Goal: Transaction & Acquisition: Purchase product/service

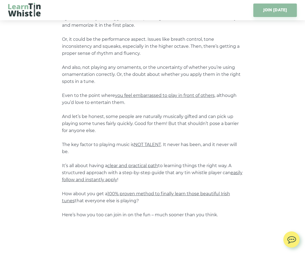
scroll to position [187, 0]
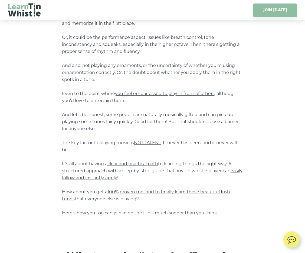
click at [143, 124] on p "We’ve all been there… Diving into the world of Irish trad music should be strai…" at bounding box center [152, 83] width 181 height 267
click at [158, 124] on p "We’ve all been there… Diving into the world of Irish trad music should be strai…" at bounding box center [152, 83] width 181 height 267
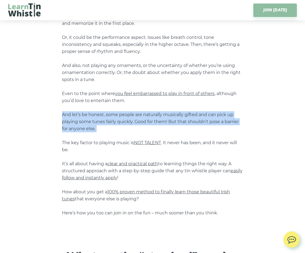
click at [166, 126] on p "We’ve all been there… Diving into the world of Irish trad music should be strai…" at bounding box center [152, 83] width 181 height 267
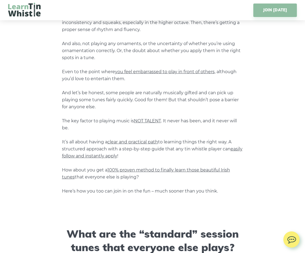
scroll to position [210, 0]
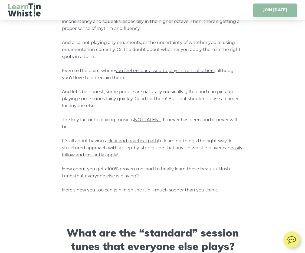
click at [166, 126] on p "We’ve all been there… Diving into the world of Irish trad music should be strai…" at bounding box center [152, 60] width 181 height 267
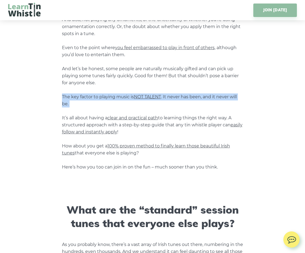
scroll to position [241, 0]
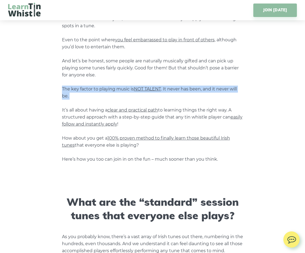
click at [164, 124] on p "We’ve all been there… Diving into the world of Irish trad music should be strai…" at bounding box center [152, 29] width 181 height 267
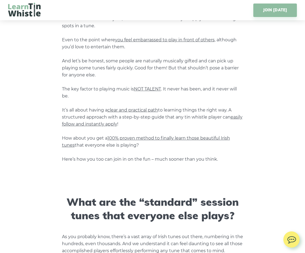
click at [164, 124] on p "We’ve all been there… Diving into the world of Irish trad music should be strai…" at bounding box center [152, 29] width 181 height 267
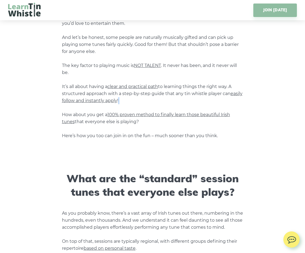
scroll to position [259, 0]
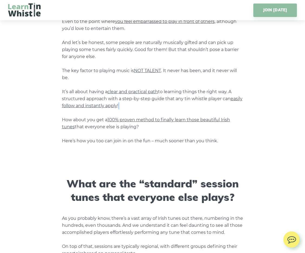
click at [164, 124] on p "We’ve all been there… Diving into the world of Irish trad music should be strai…" at bounding box center [152, 11] width 181 height 267
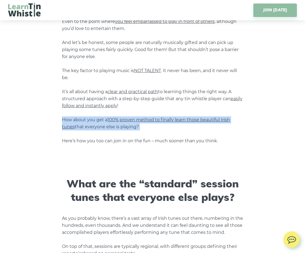
click at [164, 124] on p "We’ve all been there… Diving into the world of Irish trad music should be strai…" at bounding box center [152, 11] width 181 height 267
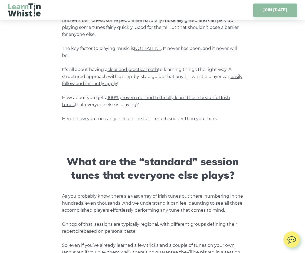
scroll to position [284, 0]
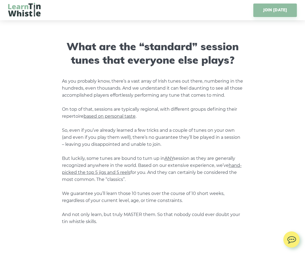
scroll to position [405, 0]
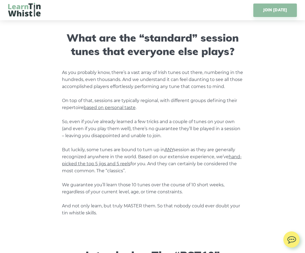
click at [165, 108] on p "As you probably know, there’s a vast array of Irish tunes out there, numbering …" at bounding box center [152, 143] width 181 height 148
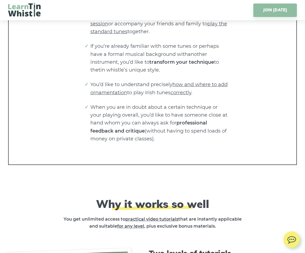
scroll to position [1129, 0]
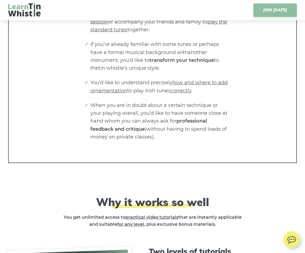
click at [161, 134] on li "When you are in doubt about a certain technique or your playing overall, you’d …" at bounding box center [159, 121] width 138 height 39
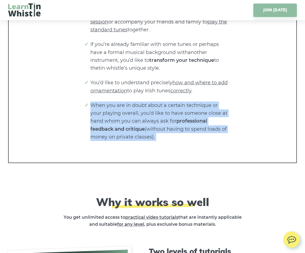
click at [163, 134] on li "When you are in doubt about a certain technique or your playing overall, you’d …" at bounding box center [159, 121] width 138 height 39
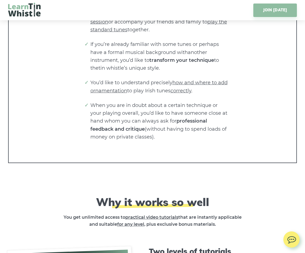
click at [163, 134] on li "When you are in doubt about a certain technique or your playing overall, you’d …" at bounding box center [159, 121] width 138 height 39
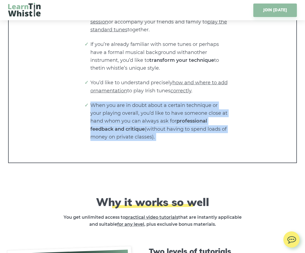
click at [163, 134] on li "When you are in doubt about a certain technique or your playing overall, you’d …" at bounding box center [159, 121] width 138 height 39
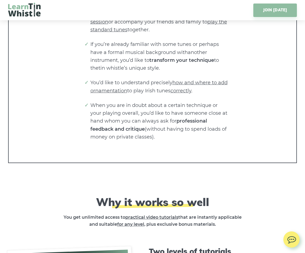
click at [163, 134] on li "When you are in doubt about a certain technique or your playing overall, you’d …" at bounding box center [159, 121] width 138 height 39
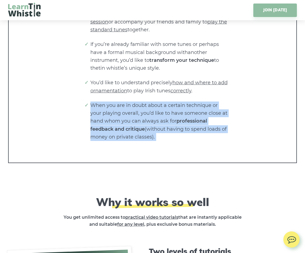
click at [163, 134] on li "When you are in doubt about a certain technique or your playing overall, you’d …" at bounding box center [159, 121] width 138 height 39
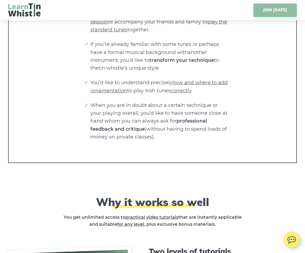
click at [163, 134] on li "When you are in doubt about a certain technique or your playing overall, you’d …" at bounding box center [159, 121] width 138 height 39
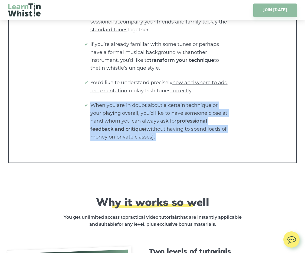
click at [163, 134] on li "When you are in doubt about a certain technique or your playing overall, you’d …" at bounding box center [159, 121] width 138 height 39
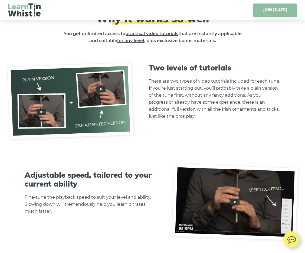
scroll to position [1314, 0]
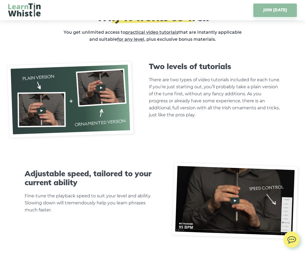
click at [197, 110] on p "There are two types of video tutorials included for each tune. If you’re just s…" at bounding box center [215, 98] width 132 height 42
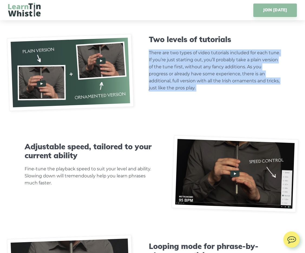
scroll to position [1341, 0]
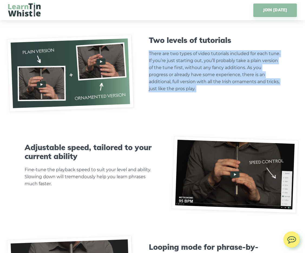
click at [202, 96] on div "Two levels of tutorials There are two types of video tutorials included for eac…" at bounding box center [214, 74] width 164 height 76
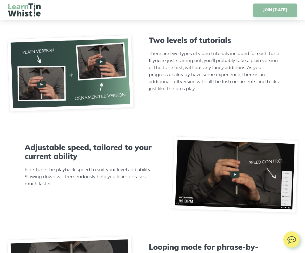
click at [202, 96] on div "Two levels of tutorials There are two types of video tutorials included for eac…" at bounding box center [214, 74] width 164 height 76
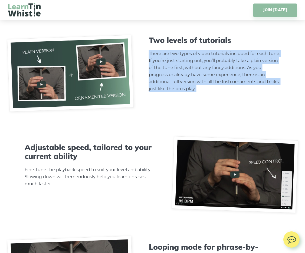
click at [198, 94] on div "Two levels of tutorials There are two types of video tutorials included for eac…" at bounding box center [214, 74] width 164 height 76
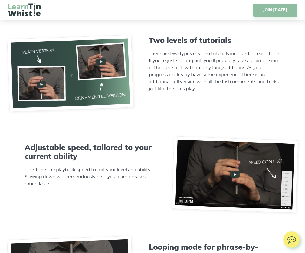
click at [198, 94] on div "Two levels of tutorials There are two types of video tutorials included for eac…" at bounding box center [214, 74] width 164 height 76
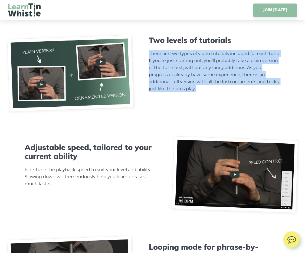
click at [201, 91] on div "Two levels of tutorials There are two types of video tutorials included for eac…" at bounding box center [214, 74] width 164 height 76
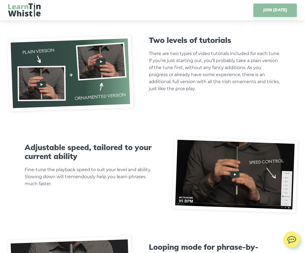
click at [201, 91] on div "Two levels of tutorials There are two types of video tutorials included for eac…" at bounding box center [214, 74] width 164 height 76
click at [201, 90] on p "There are two types of video tutorials included for each tune. If you’re just s…" at bounding box center [215, 71] width 132 height 42
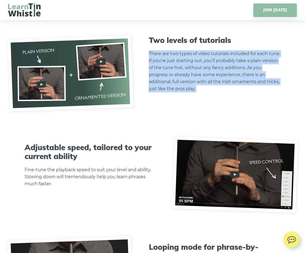
click at [199, 87] on p "There are two types of video tutorials included for each tune. If you’re just s…" at bounding box center [215, 71] width 132 height 42
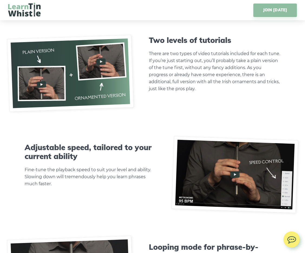
click at [199, 87] on p "There are two types of video tutorials included for each tune. If you’re just s…" at bounding box center [215, 71] width 132 height 42
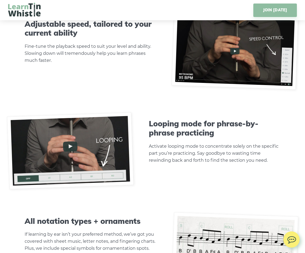
scroll to position [1456, 0]
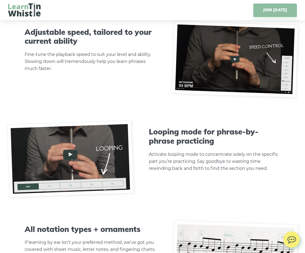
click at [218, 139] on h3 "Looping mode for phrase-by-phrase practicing" at bounding box center [215, 136] width 132 height 18
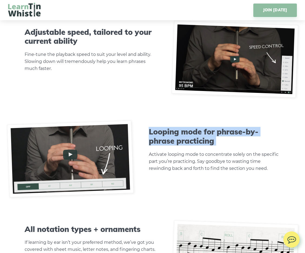
click at [218, 139] on h3 "Looping mode for phrase-by-phrase practicing" at bounding box center [215, 136] width 132 height 18
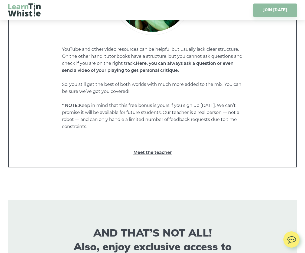
scroll to position [2751, 0]
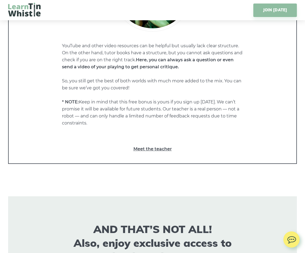
click at [148, 146] on link "Meet the teacher" at bounding box center [152, 149] width 266 height 7
click at [137, 77] on p "YouTube and other video resources can be helpful but usually lack clear structu…" at bounding box center [152, 84] width 181 height 84
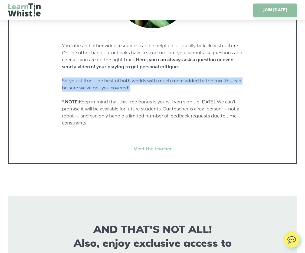
click at [142, 83] on p "YouTube and other video resources can be helpful but usually lack clear structu…" at bounding box center [152, 84] width 181 height 84
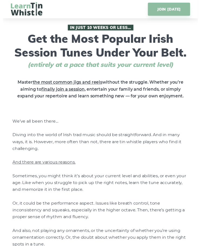
scroll to position [0, 0]
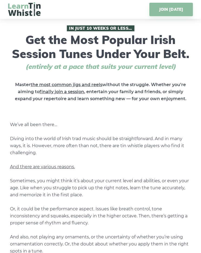
click at [135, 28] on h1 "In Just 10 Weeks or Less… Get the Most Popular Irish Session Tunes Under Your B…" at bounding box center [100, 47] width 185 height 45
click at [135, 27] on h1 "In Just 10 Weeks or Less… Get the Most Popular Irish Session Tunes Under Your B…" at bounding box center [100, 47] width 185 height 45
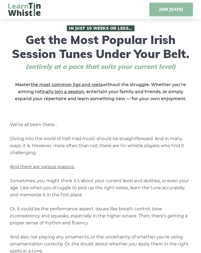
click at [135, 27] on h1 "In Just 10 Weeks or Less… Get the Most Popular Irish Session Tunes Under Your B…" at bounding box center [100, 47] width 185 height 45
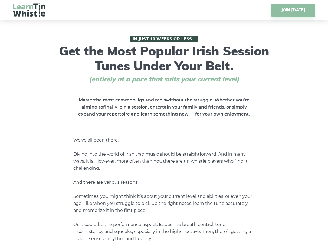
click at [34, 12] on img at bounding box center [29, 10] width 32 height 14
click at [277, 12] on link "JOIN [DATE]" at bounding box center [293, 11] width 44 height 14
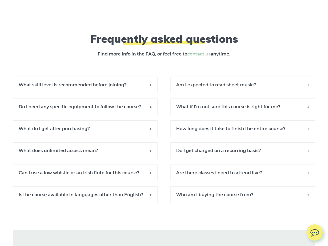
scroll to position [3697, 0]
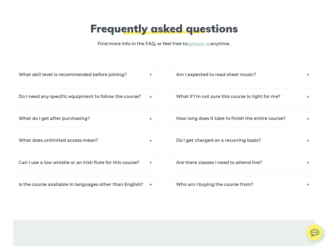
click at [150, 76] on h6 "What skill level is recommended before joining?" at bounding box center [85, 74] width 144 height 16
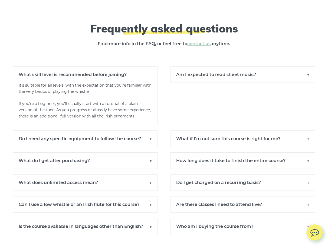
click at [150, 76] on h6 "What skill level is recommended before joining?" at bounding box center [85, 74] width 144 height 16
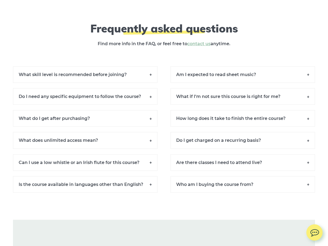
click at [155, 93] on h6 "Do I need any specific equipment to follow the course?" at bounding box center [85, 96] width 144 height 16
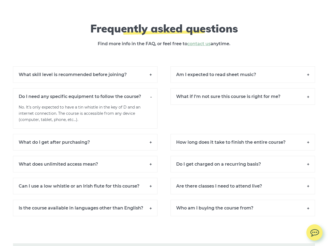
click at [154, 94] on h6 "Do I need any specific equipment to follow the course?" at bounding box center [85, 96] width 144 height 16
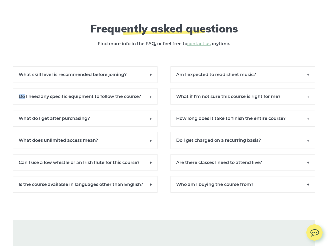
click at [154, 94] on h6 "Do I need any specific equipment to follow the course?" at bounding box center [85, 96] width 144 height 16
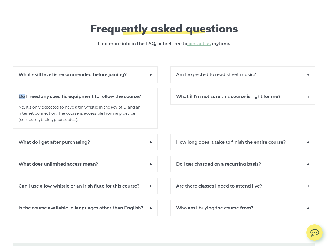
click at [154, 94] on h6 "Do I need any specific equipment to follow the course?" at bounding box center [85, 96] width 144 height 16
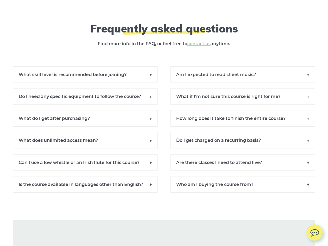
click at [153, 115] on h6 "What do I get after purchasing?" at bounding box center [85, 118] width 144 height 16
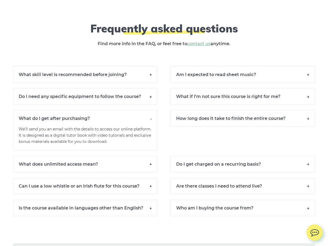
click at [151, 116] on h6 "What do I get after purchasing?" at bounding box center [85, 118] width 144 height 16
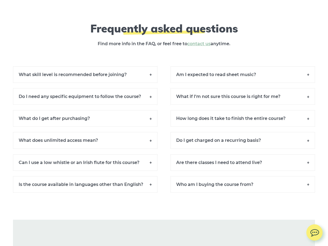
click at [151, 137] on h6 "What does unlimited access mean?" at bounding box center [85, 140] width 144 height 16
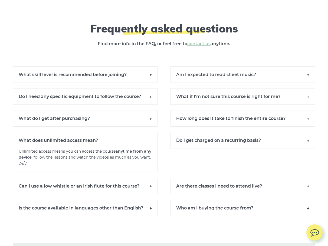
click at [151, 136] on h6 "What does unlimited access mean?" at bounding box center [85, 140] width 144 height 16
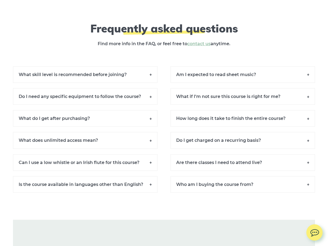
click at [243, 70] on h6 "Am I expected to read sheet music?" at bounding box center [242, 74] width 144 height 16
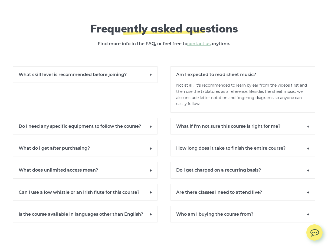
click at [304, 73] on h6 "Am I expected to read sheet music?" at bounding box center [242, 74] width 144 height 16
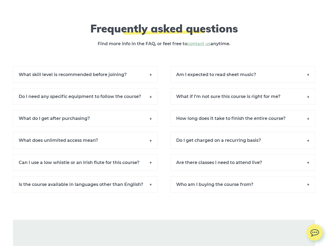
click at [304, 95] on h6 "What if I’m not sure this course is right for me?" at bounding box center [242, 96] width 144 height 16
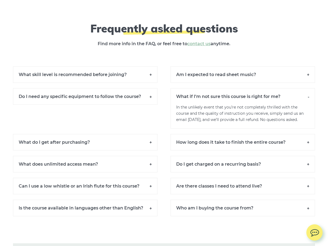
click at [304, 96] on h6 "What if I’m not sure this course is right for me?" at bounding box center [242, 96] width 144 height 16
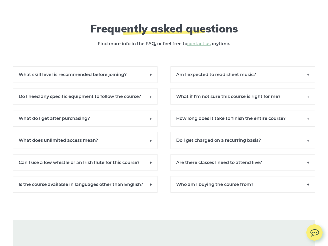
click at [304, 117] on h6 "How long does it take to finish the entire course?" at bounding box center [242, 118] width 144 height 16
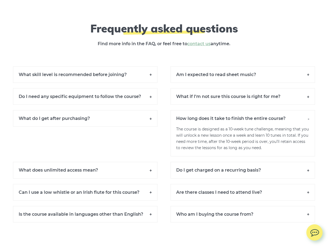
click at [304, 116] on h6 "How long does it take to finish the entire course?" at bounding box center [242, 118] width 144 height 16
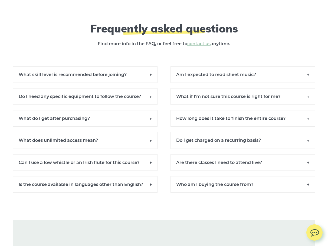
click at [304, 139] on h6 "Do I get charged on a recurring basis?" at bounding box center [242, 140] width 144 height 16
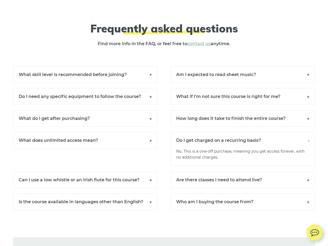
click at [304, 139] on h6 "Do I get charged on a recurring basis?" at bounding box center [242, 140] width 144 height 16
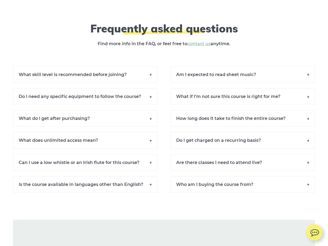
click at [304, 124] on h6 "How long does it take to finish the entire course?" at bounding box center [242, 118] width 144 height 16
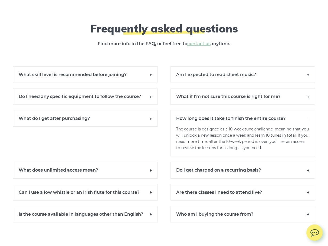
drag, startPoint x: 307, startPoint y: 117, endPoint x: 317, endPoint y: 121, distance: 11.2
click at [304, 121] on div "How long does it take to finish the entire course? The course is designed as a …" at bounding box center [242, 133] width 157 height 46
click at [304, 118] on h6 "How long does it take to finish the entire course?" at bounding box center [242, 118] width 144 height 16
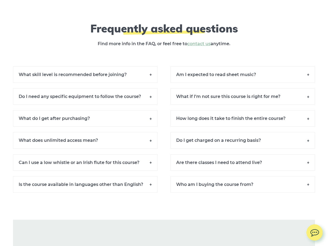
click at [304, 163] on h6 "Are there classes I need to attend live?" at bounding box center [242, 162] width 144 height 16
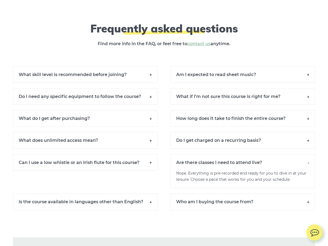
click at [304, 163] on h6 "Are there classes I need to attend live?" at bounding box center [242, 162] width 144 height 16
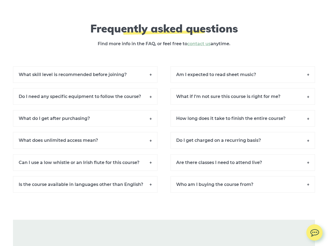
click at [304, 181] on h6 "Who am I buying the course from?" at bounding box center [242, 184] width 144 height 16
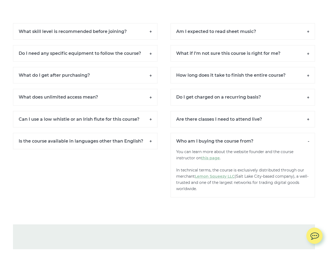
scroll to position [3749, 0]
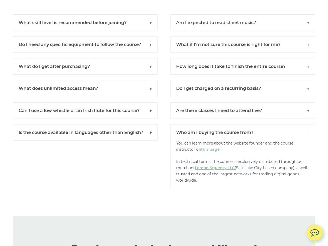
click at [250, 178] on p "You can learn more about the website founder and the course instructor on this …" at bounding box center [242, 164] width 144 height 49
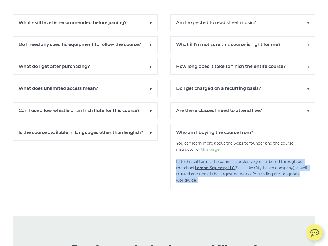
click at [236, 178] on p "You can learn more about the website founder and the course instructor on this …" at bounding box center [242, 164] width 144 height 49
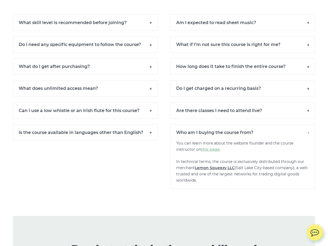
click at [222, 167] on link "Lemon Squeezy LLC" at bounding box center [215, 167] width 40 height 5
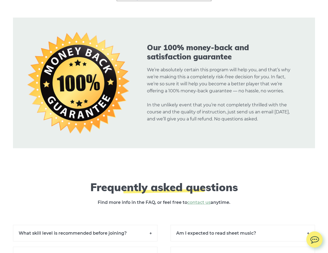
scroll to position [3506, 0]
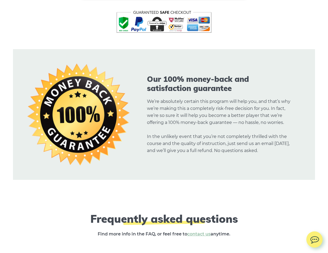
click at [304, 239] on img at bounding box center [314, 239] width 16 height 14
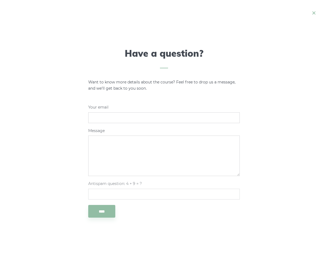
click at [304, 13] on icon at bounding box center [313, 12] width 6 height 7
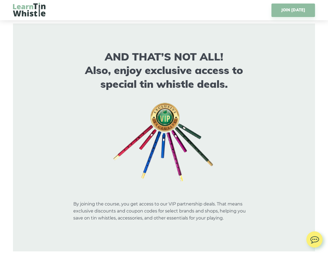
scroll to position [2951, 0]
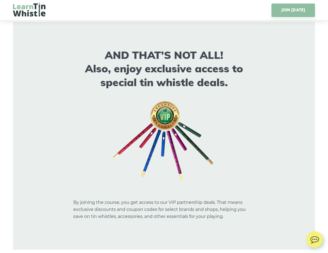
click at [208, 204] on p "By joining the course, you get access to our VIP partnership deals. That means …" at bounding box center [163, 206] width 181 height 28
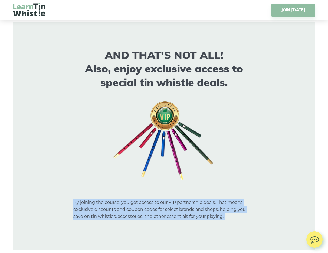
click at [208, 204] on p "By joining the course, you get access to our VIP partnership deals. That means …" at bounding box center [163, 206] width 181 height 28
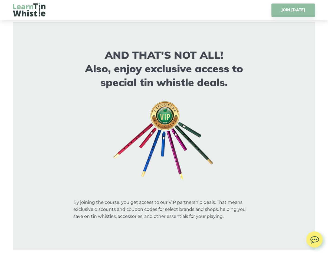
click at [223, 213] on p "By joining the course, you get access to our VIP partnership deals. That means …" at bounding box center [163, 206] width 181 height 28
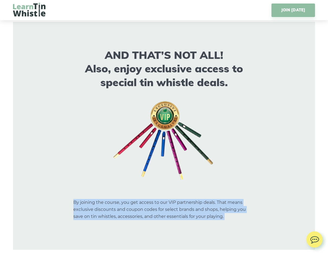
click at [227, 213] on p "By joining the course, you get access to our VIP partnership deals. That means …" at bounding box center [163, 206] width 181 height 28
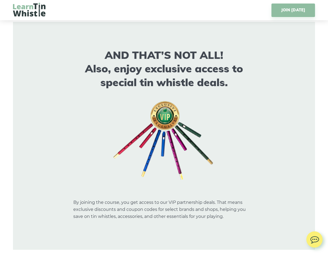
click at [227, 213] on p "By joining the course, you get access to our VIP partnership deals. That means …" at bounding box center [163, 206] width 181 height 28
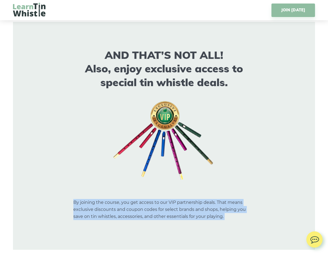
click at [227, 213] on p "By joining the course, you get access to our VIP partnership deals. That means …" at bounding box center [163, 206] width 181 height 28
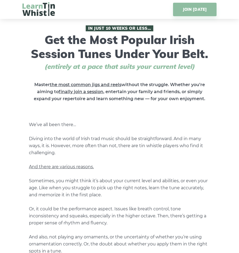
scroll to position [0, 0]
